Goal: Task Accomplishment & Management: Complete application form

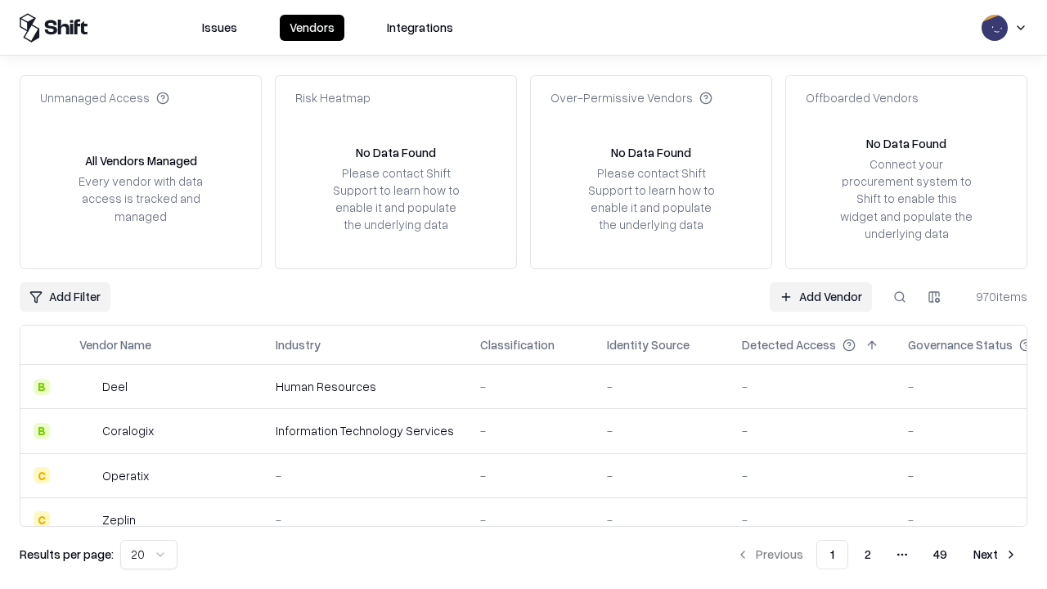
click at [821, 296] on link "Add Vendor" at bounding box center [821, 296] width 102 height 29
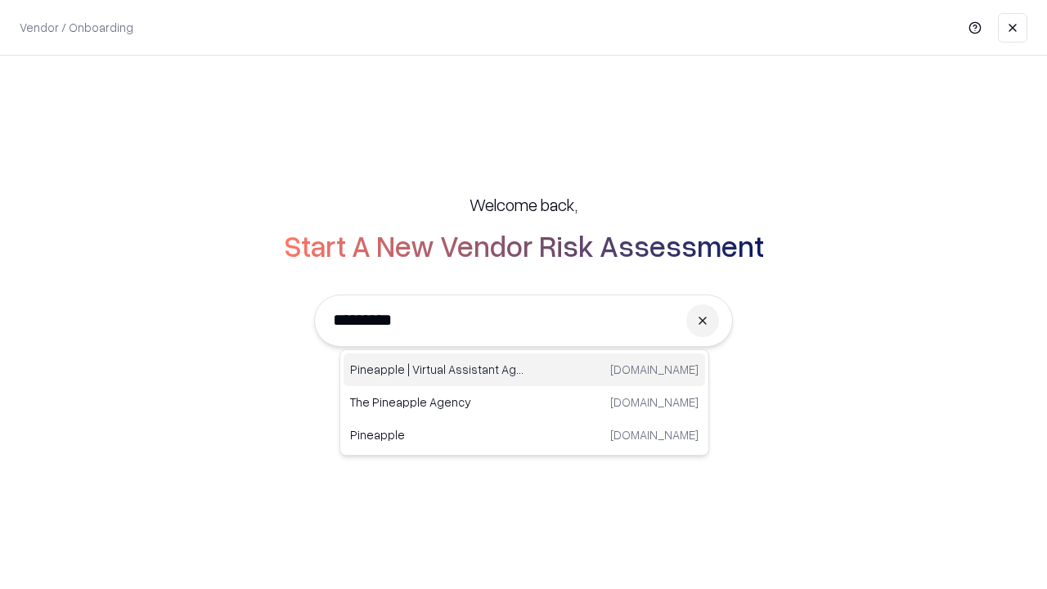
click at [525, 370] on div "Pineapple | Virtual Assistant Agency [DOMAIN_NAME]" at bounding box center [525, 370] width 362 height 33
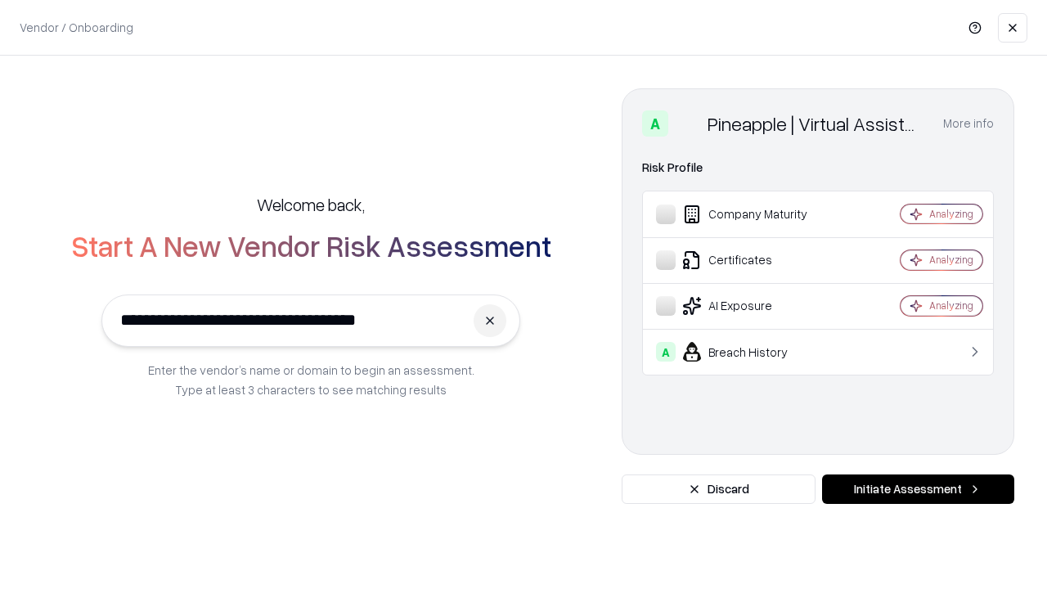
type input "**********"
click at [918, 489] on button "Initiate Assessment" at bounding box center [918, 489] width 192 height 29
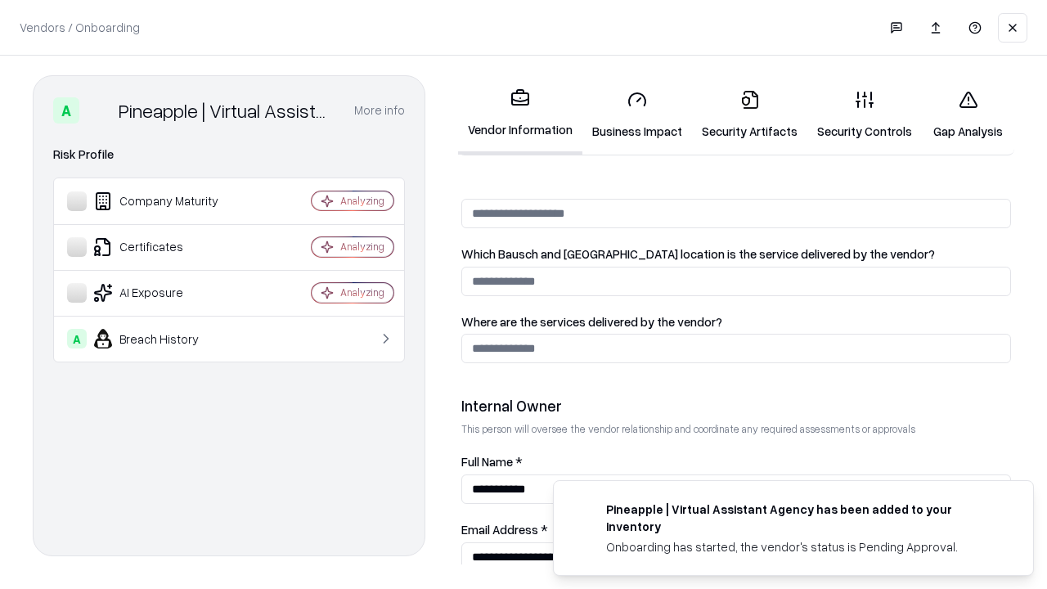
scroll to position [848, 0]
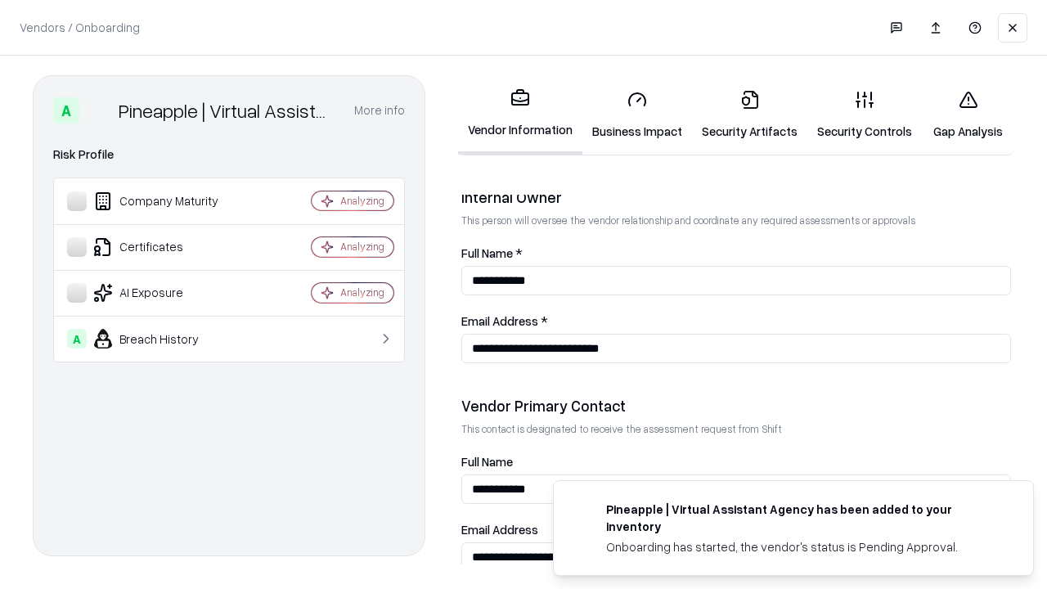
click at [750, 115] on link "Security Artifacts" at bounding box center [749, 115] width 115 height 76
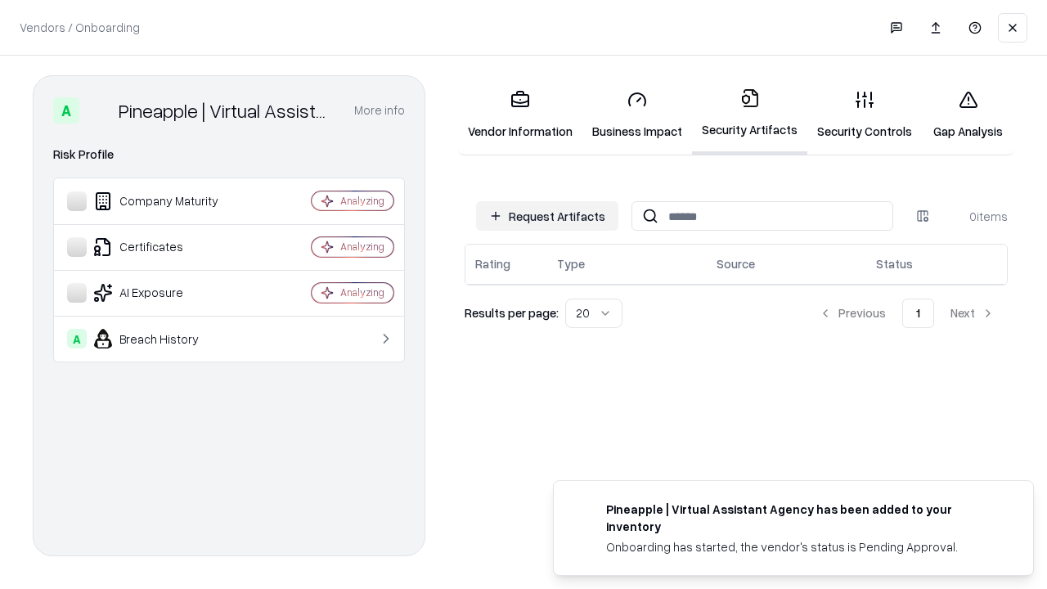
click at [547, 216] on button "Request Artifacts" at bounding box center [547, 215] width 142 height 29
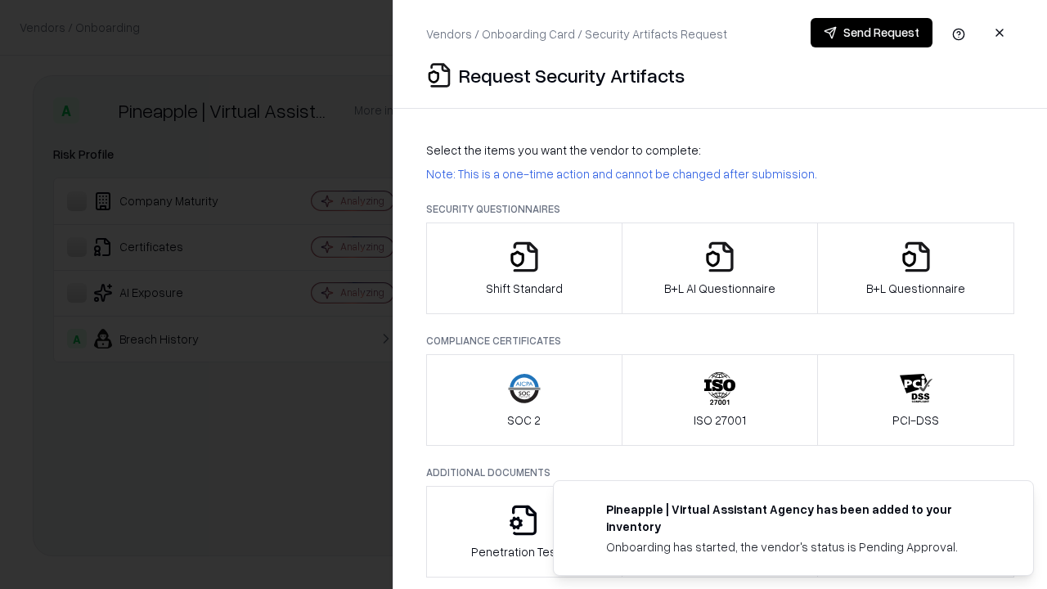
click at [916, 268] on icon "button" at bounding box center [916, 257] width 33 height 33
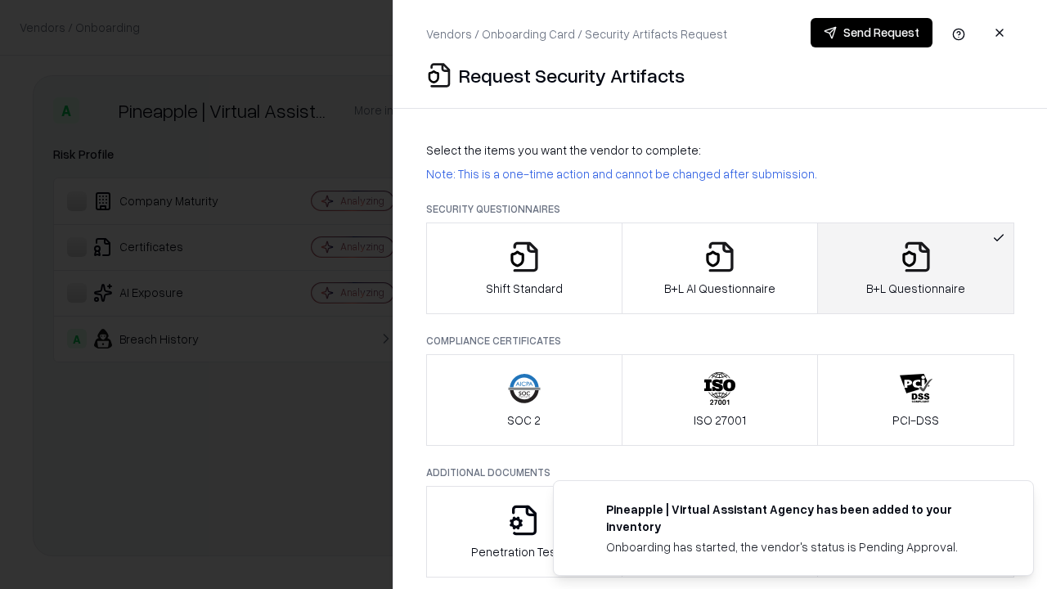
click at [719, 268] on icon "button" at bounding box center [720, 257] width 33 height 33
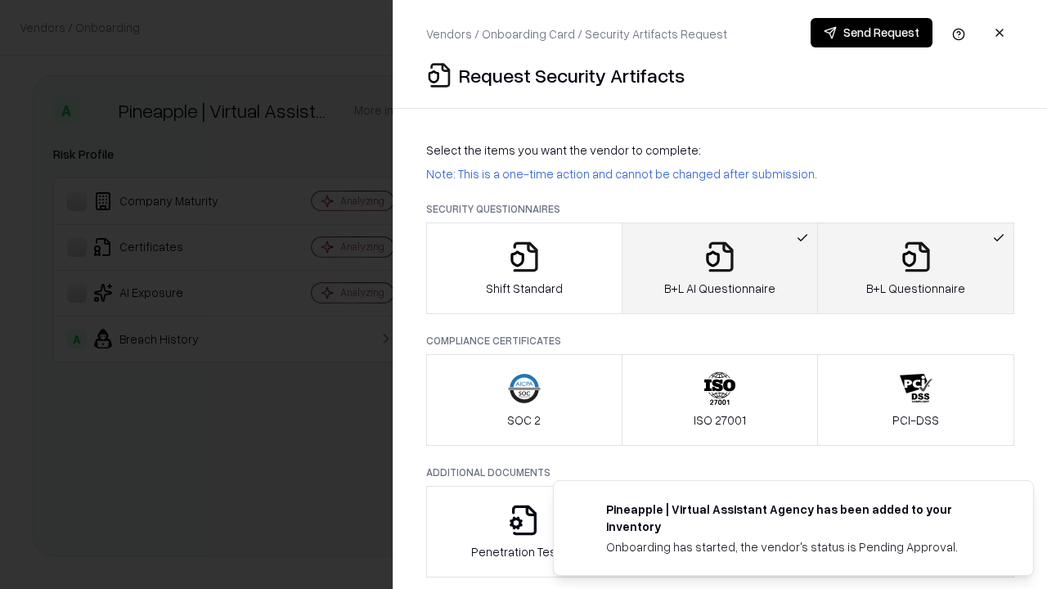
click at [871, 33] on button "Send Request" at bounding box center [872, 32] width 122 height 29
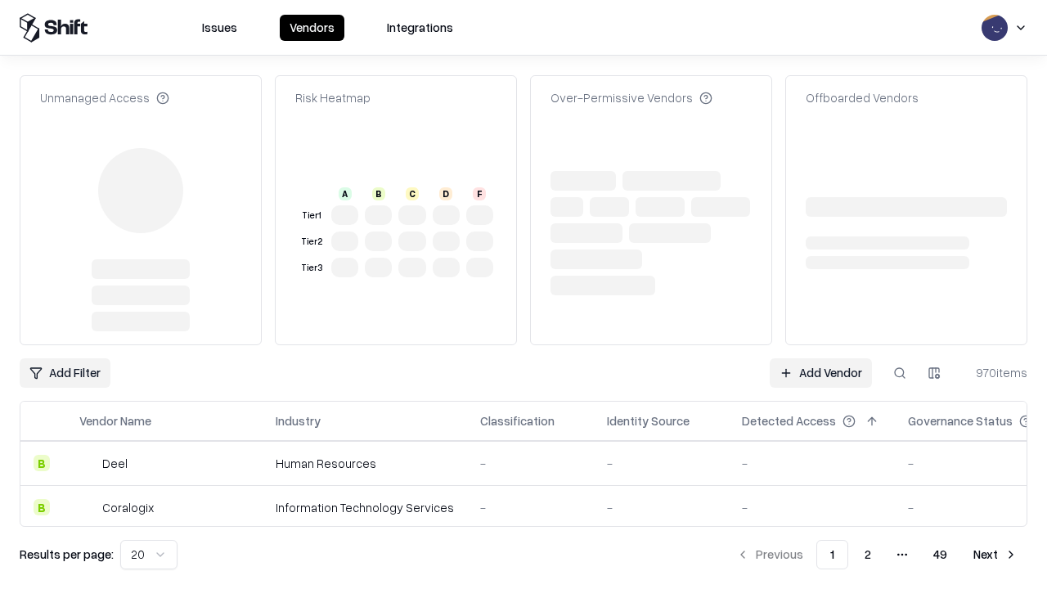
click at [821, 358] on link "Add Vendor" at bounding box center [821, 372] width 102 height 29
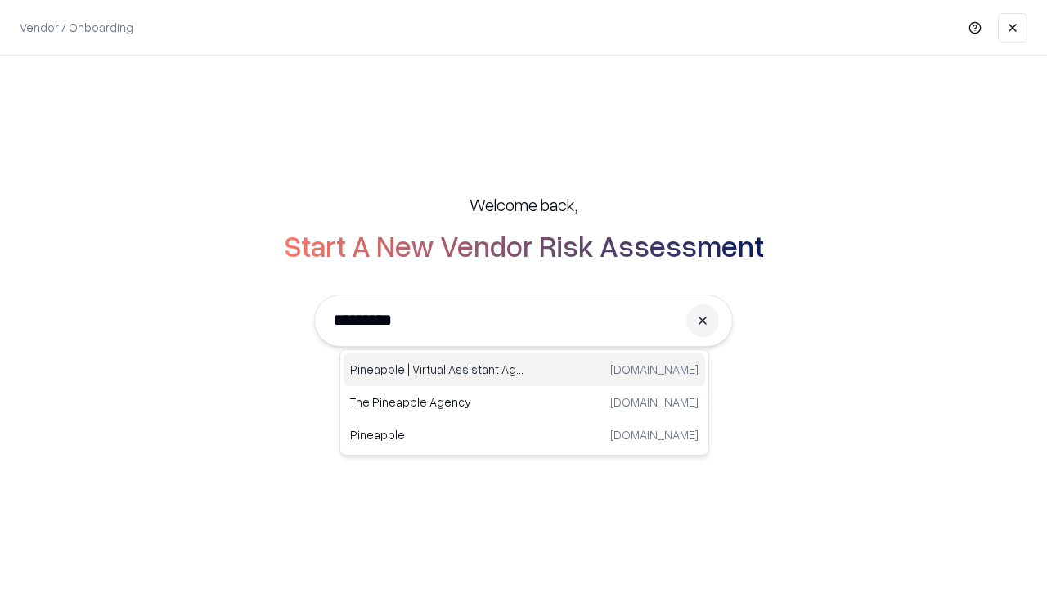
click at [525, 370] on div "Pineapple | Virtual Assistant Agency [DOMAIN_NAME]" at bounding box center [525, 370] width 362 height 33
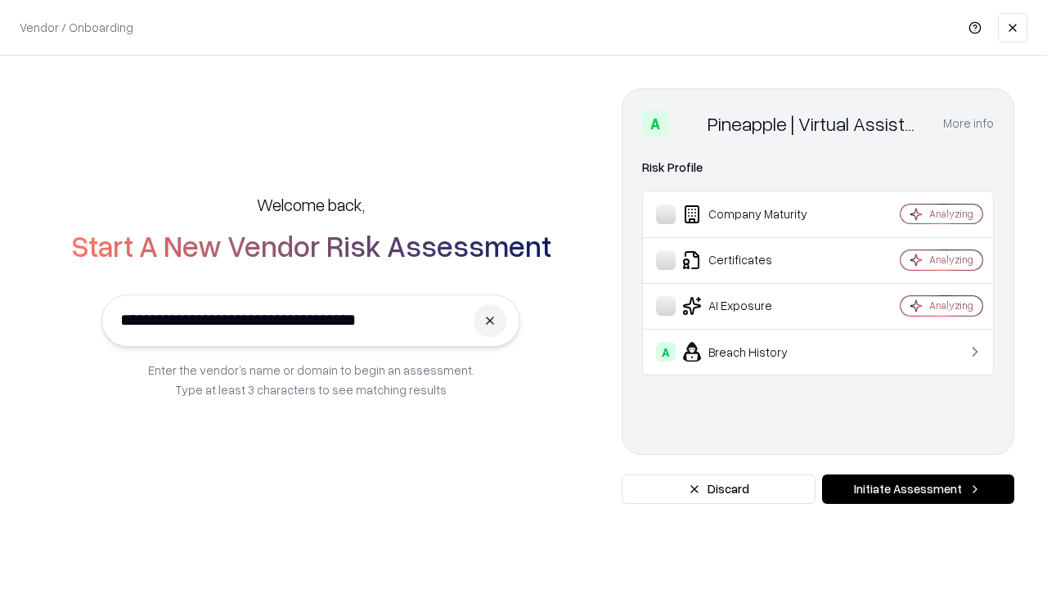
type input "**********"
click at [918, 489] on button "Initiate Assessment" at bounding box center [918, 489] width 192 height 29
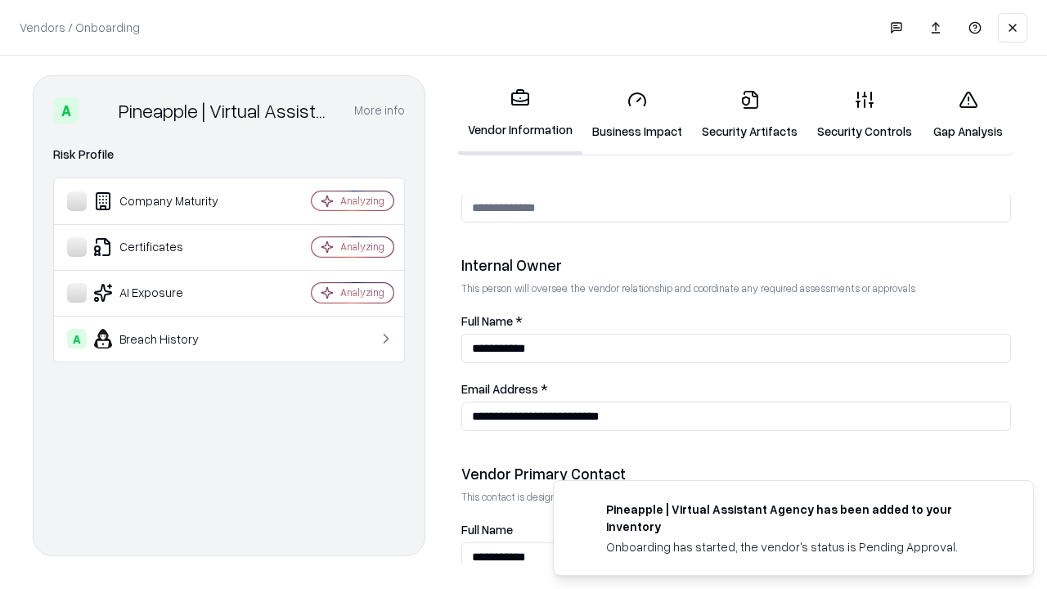
scroll to position [848, 0]
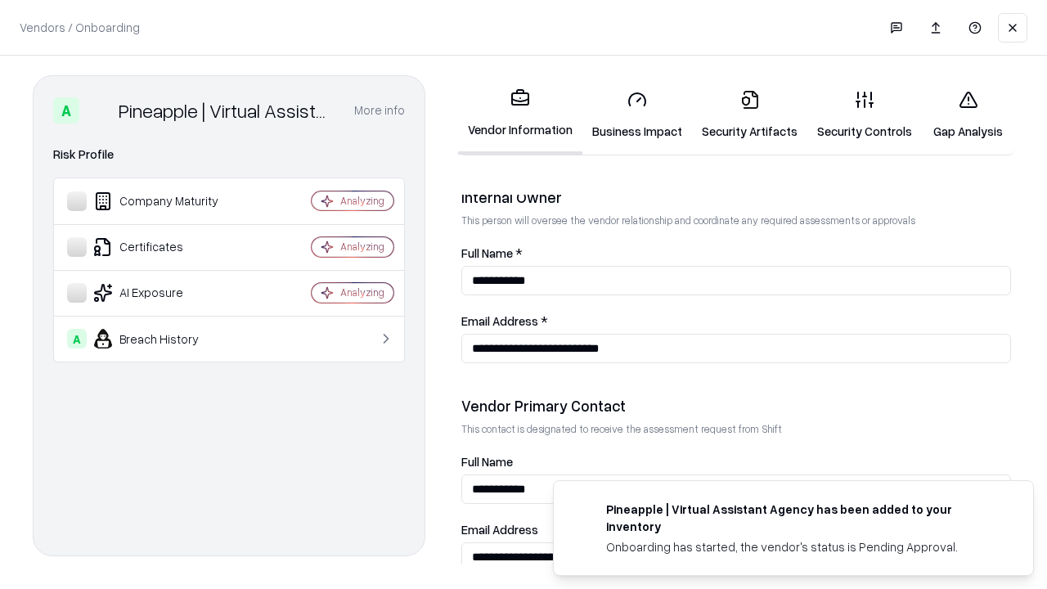
click at [968, 115] on link "Gap Analysis" at bounding box center [968, 115] width 92 height 76
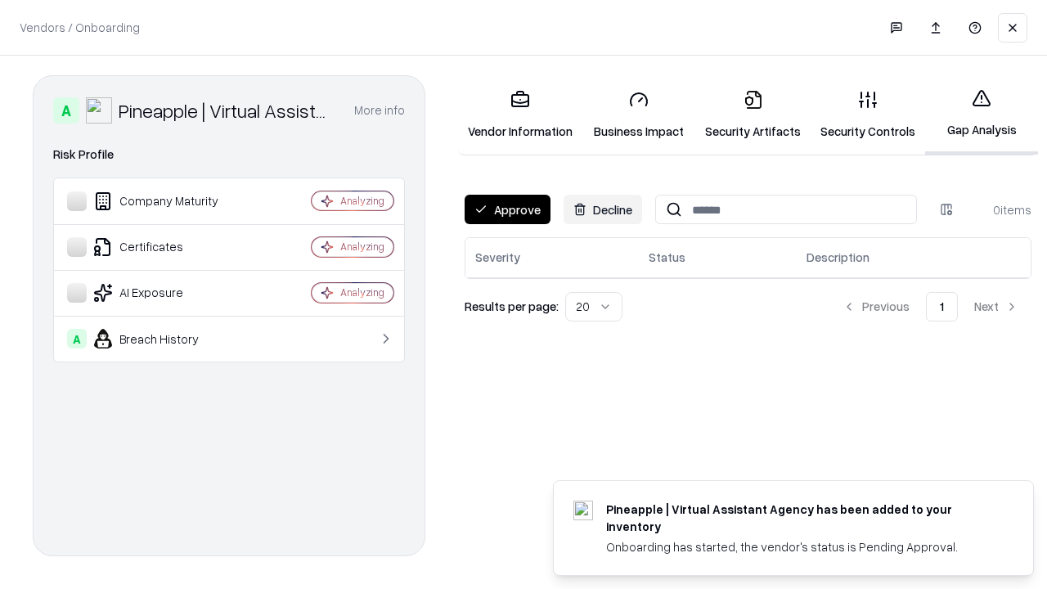
click at [507, 209] on button "Approve" at bounding box center [508, 209] width 86 height 29
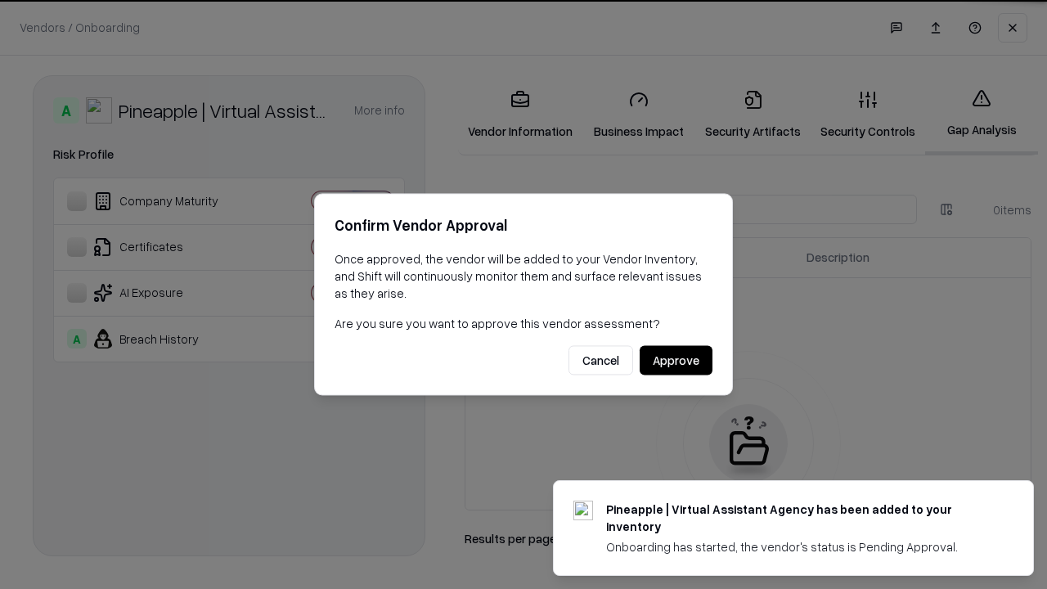
click at [676, 360] on button "Approve" at bounding box center [676, 360] width 73 height 29
